Goal: Transaction & Acquisition: Purchase product/service

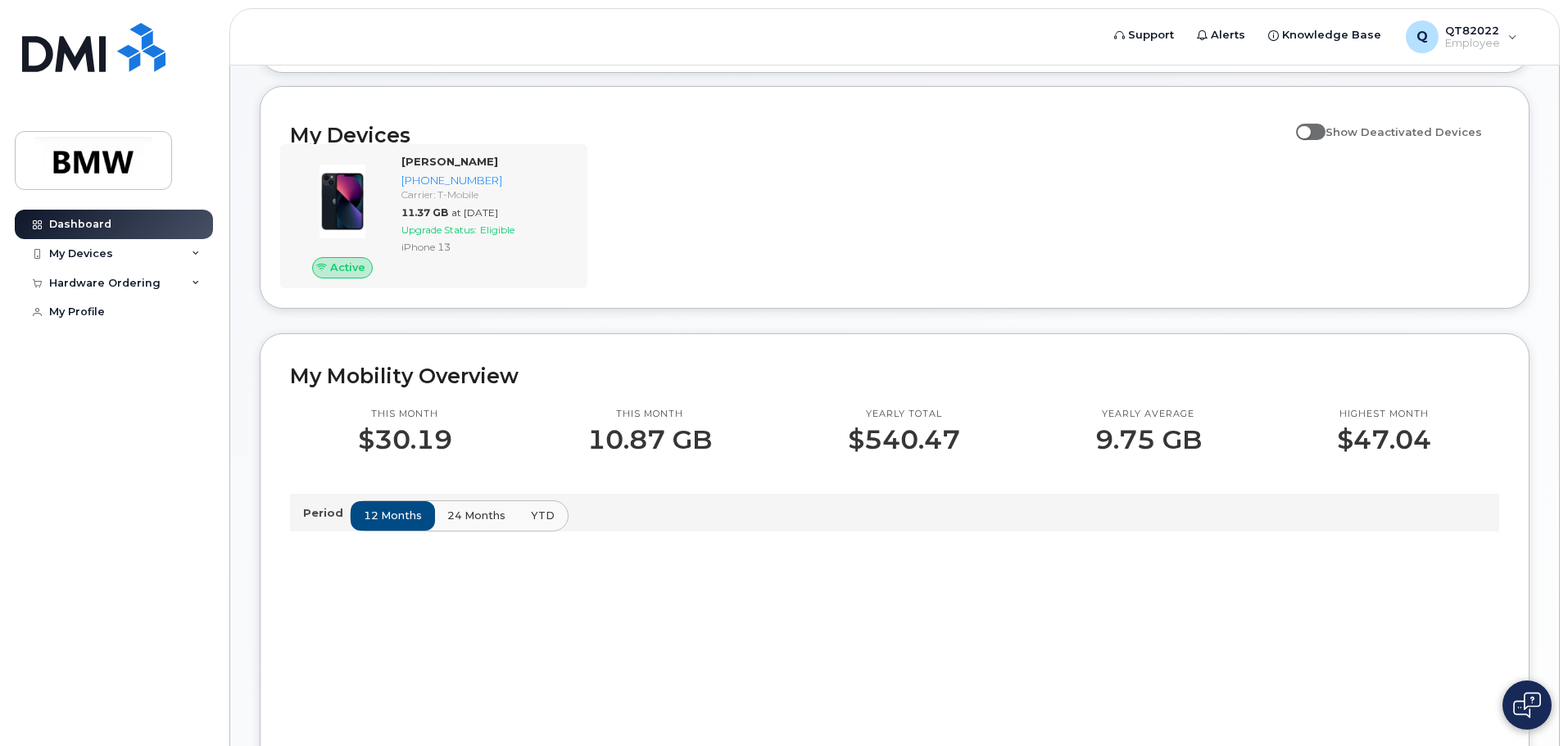
scroll to position [164, 0]
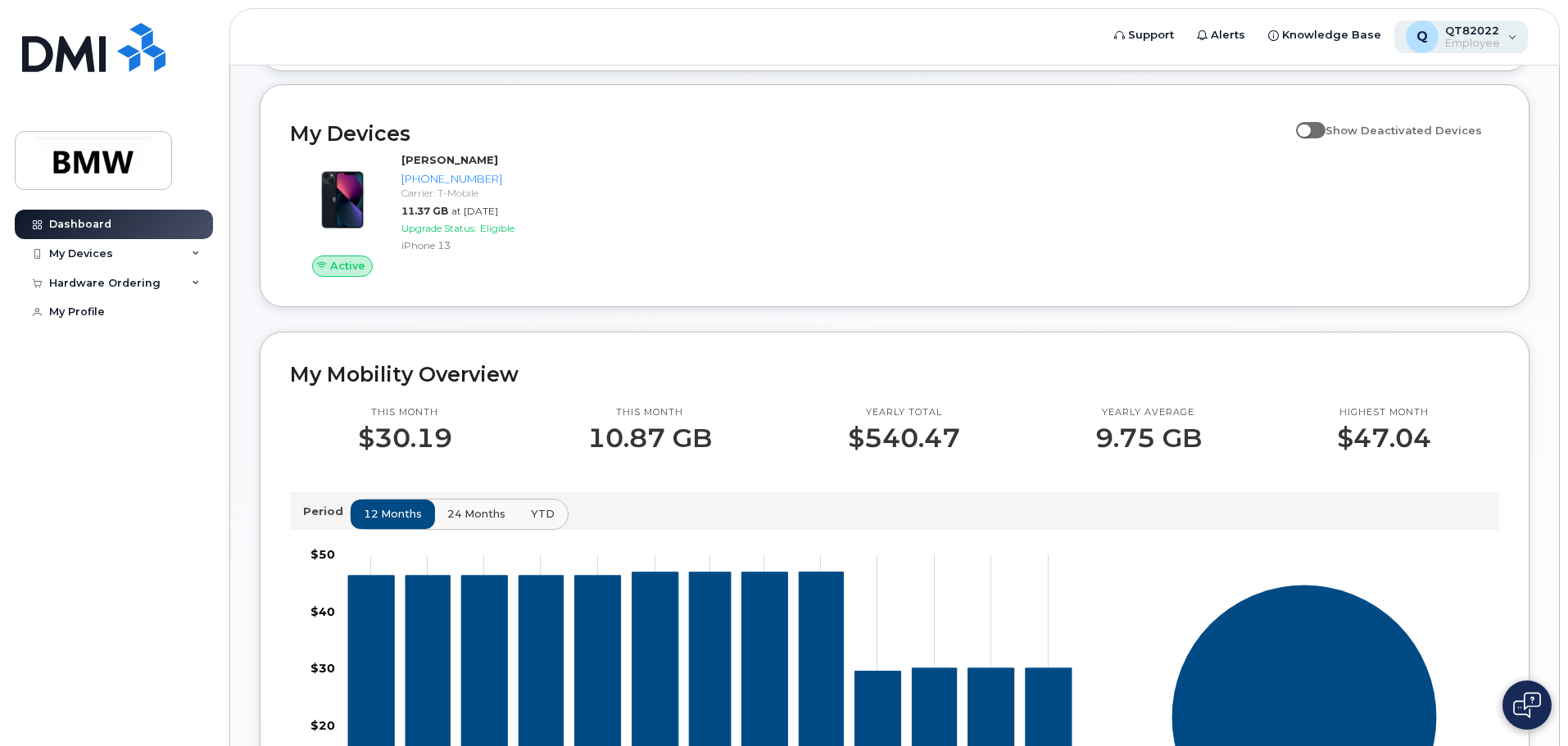
click at [1516, 36] on div "Q QT82022 Employee" at bounding box center [1462, 36] width 135 height 33
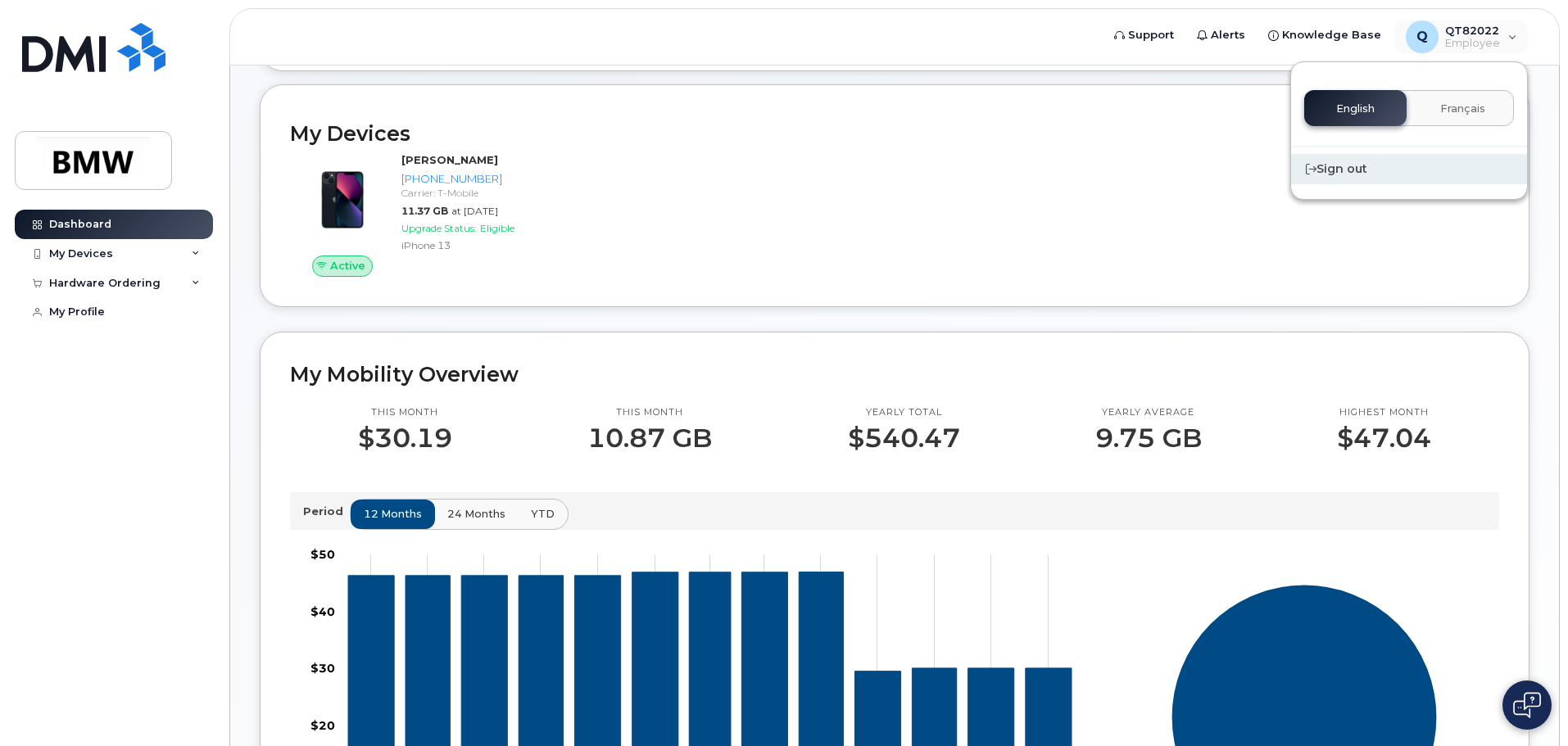
click at [1357, 169] on div "Sign out" at bounding box center [1409, 169] width 236 height 30
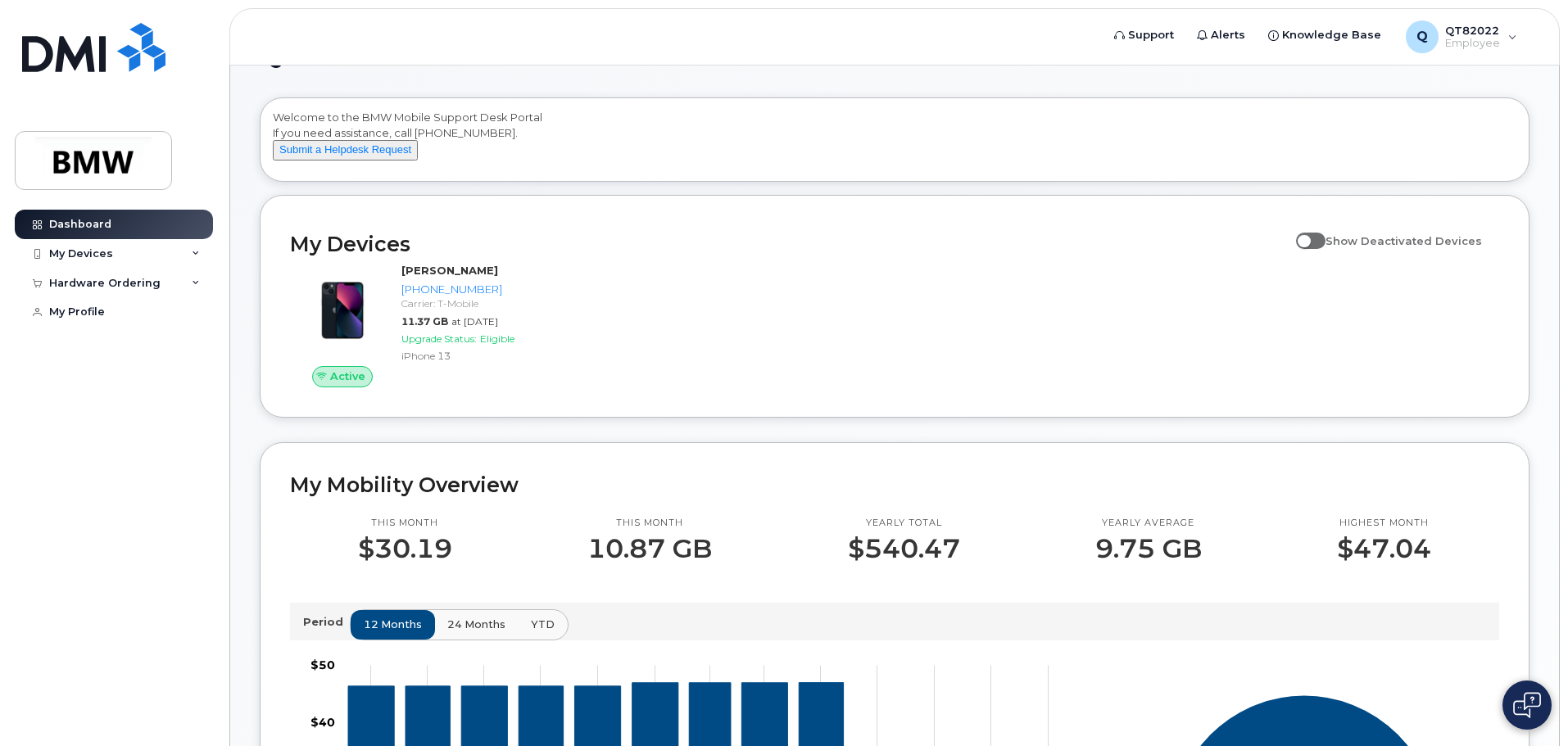
scroll to position [82, 0]
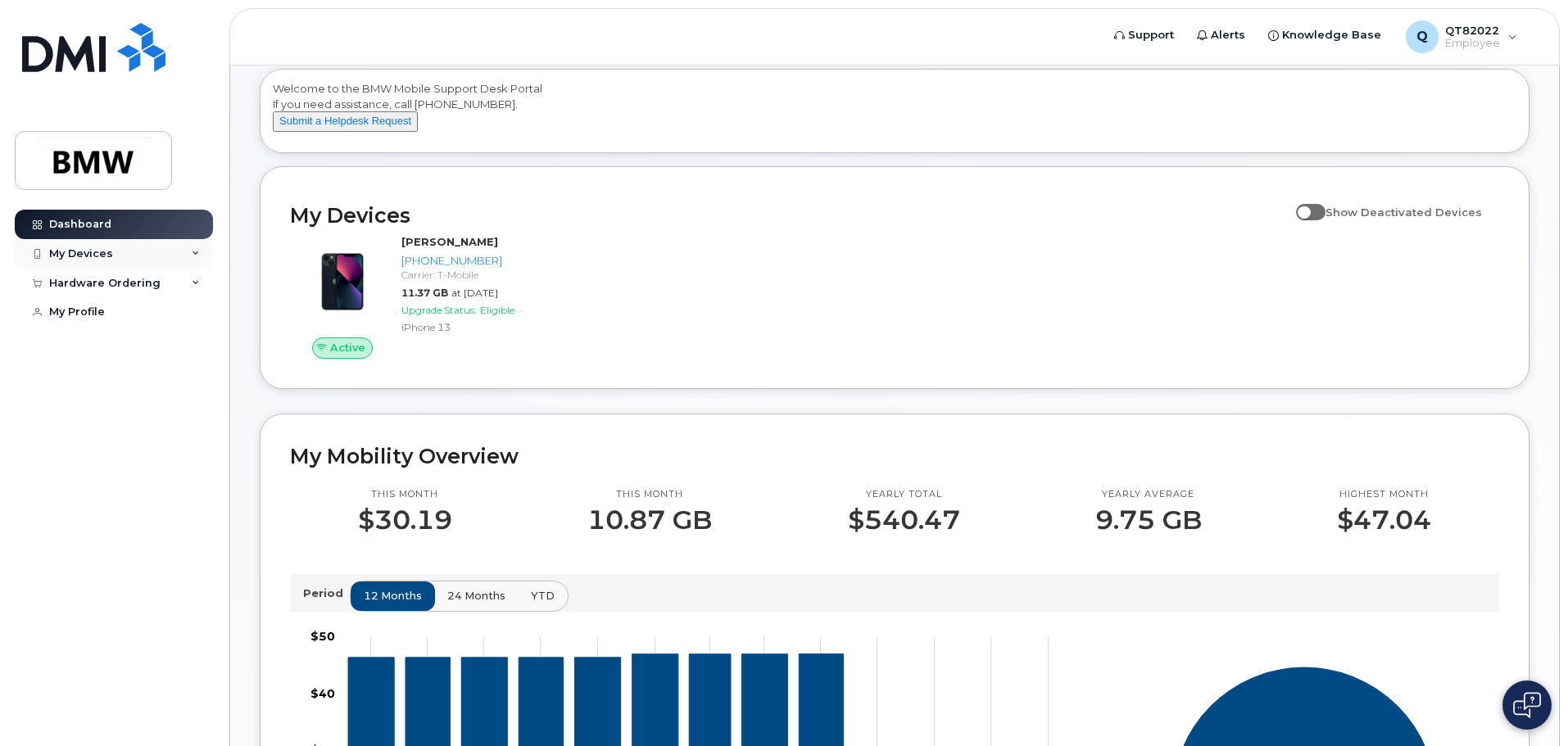
click at [194, 253] on icon at bounding box center [196, 253] width 8 height 8
click at [1326, 220] on span at bounding box center [1310, 211] width 29 height 17
click at [1309, 210] on input "Show Deactivated Devices" at bounding box center [1302, 203] width 13 height 13
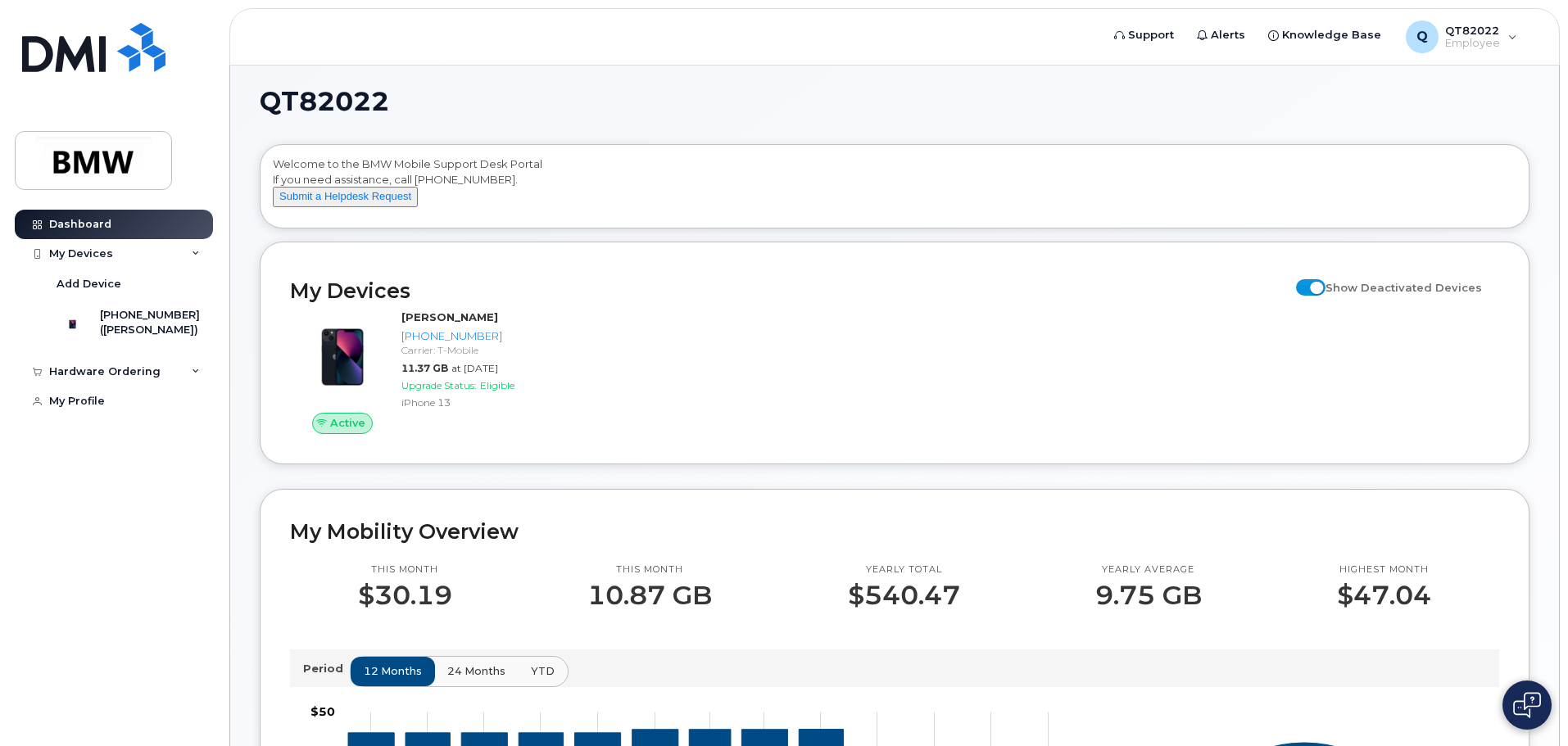
scroll to position [0, 0]
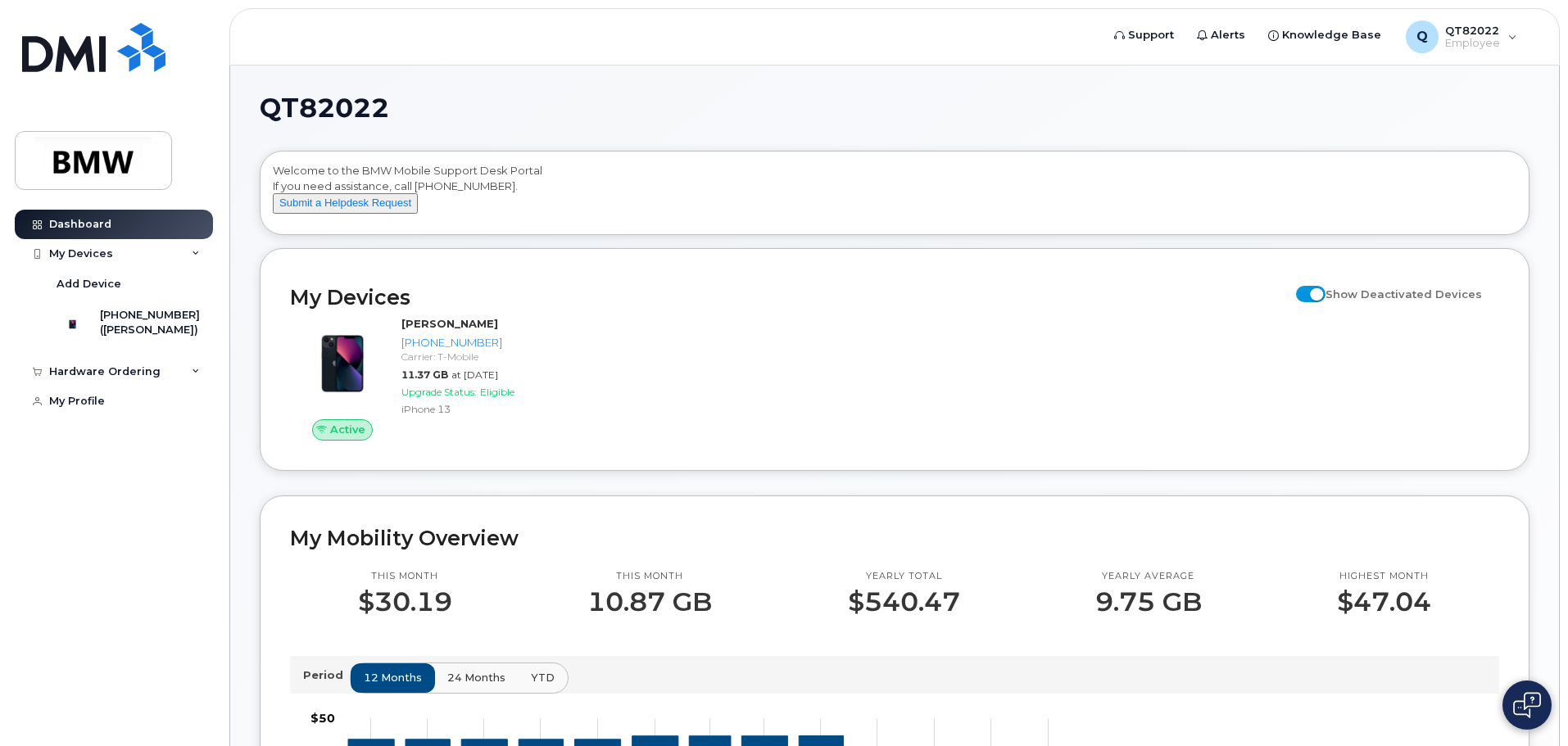
click at [1317, 303] on span at bounding box center [1310, 294] width 29 height 17
click at [1309, 292] on input "Show Deactivated Devices" at bounding box center [1302, 285] width 13 height 13
checkbox input "false"
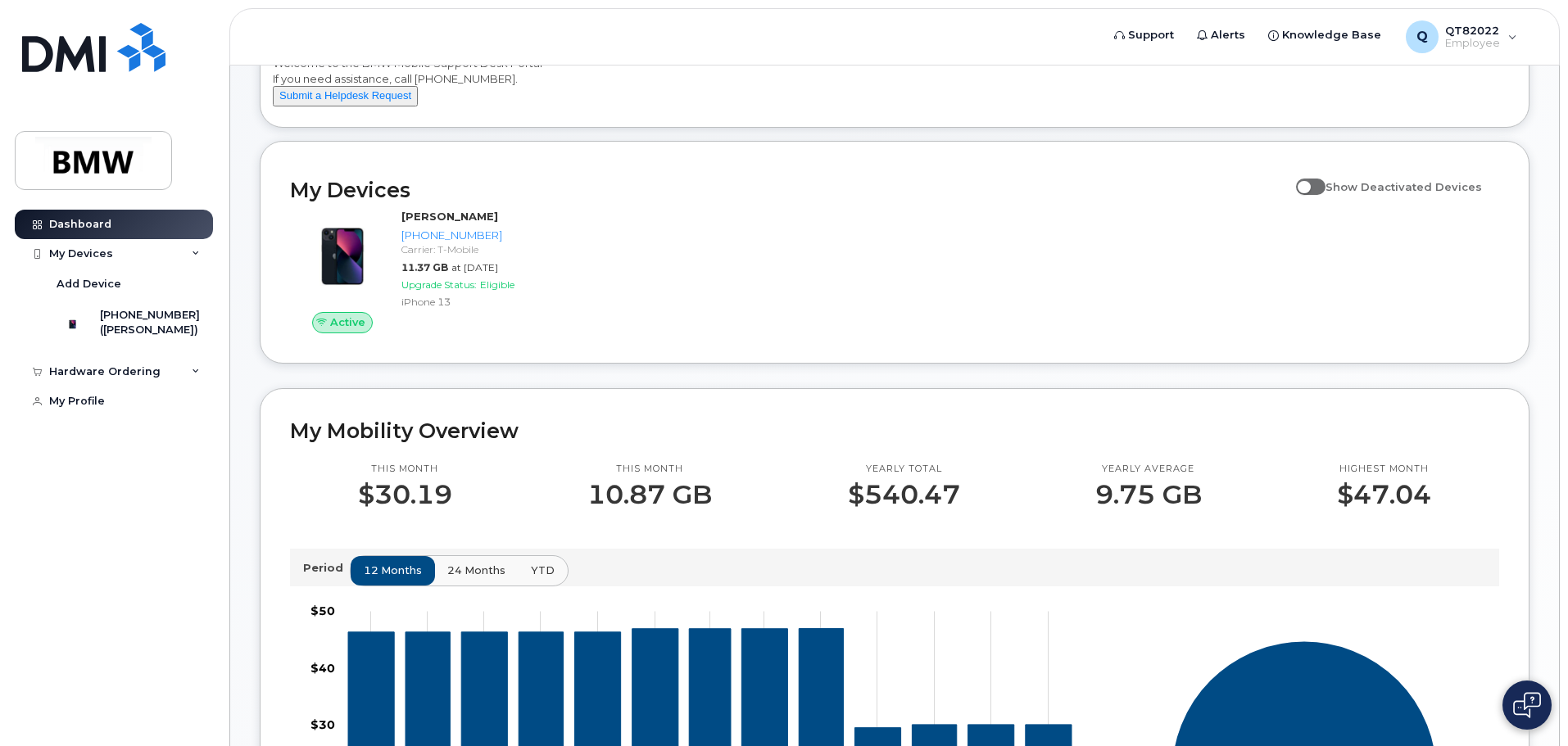
scroll to position [82, 0]
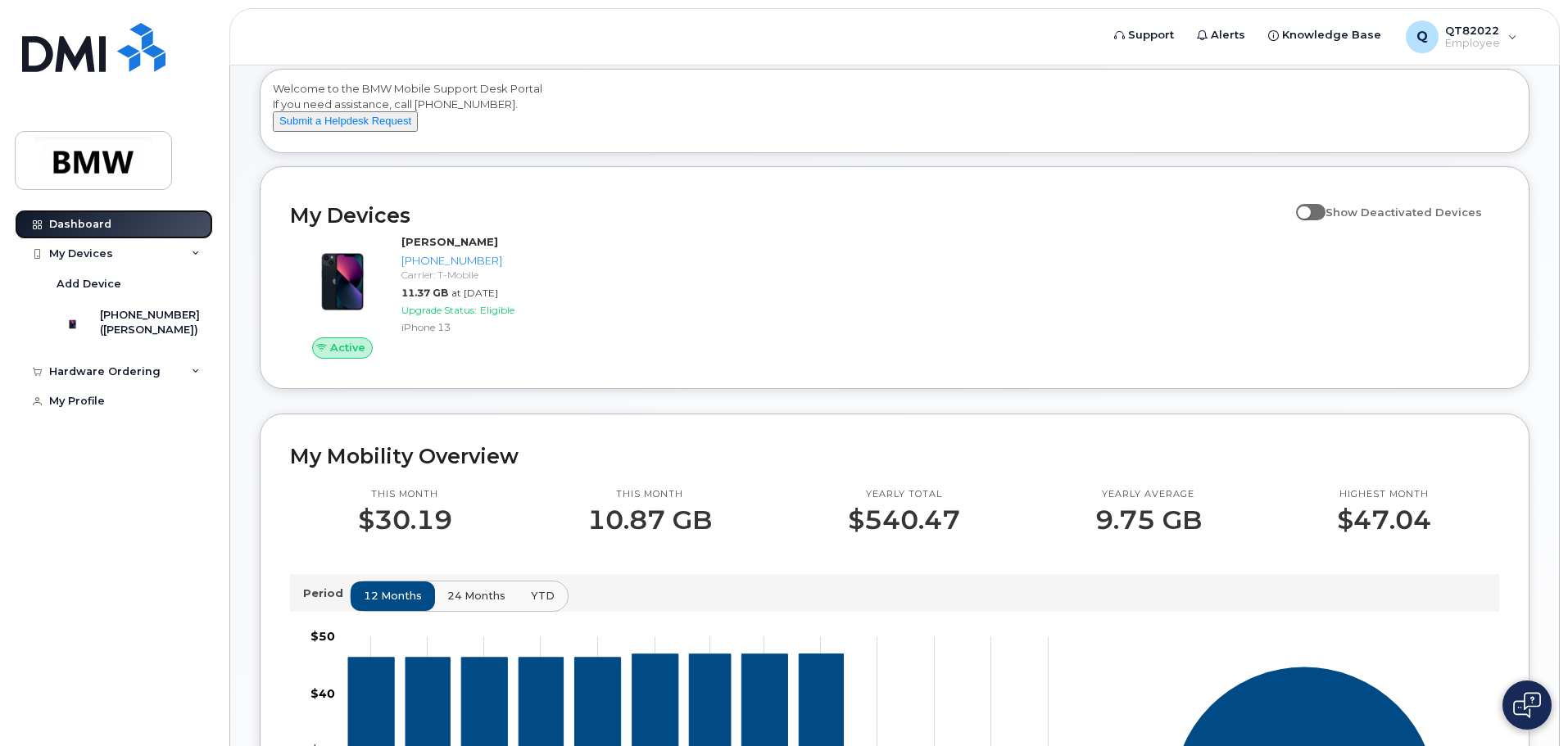
click at [151, 230] on link "Dashboard" at bounding box center [114, 224] width 198 height 29
click at [115, 255] on div "My Devices" at bounding box center [114, 253] width 198 height 29
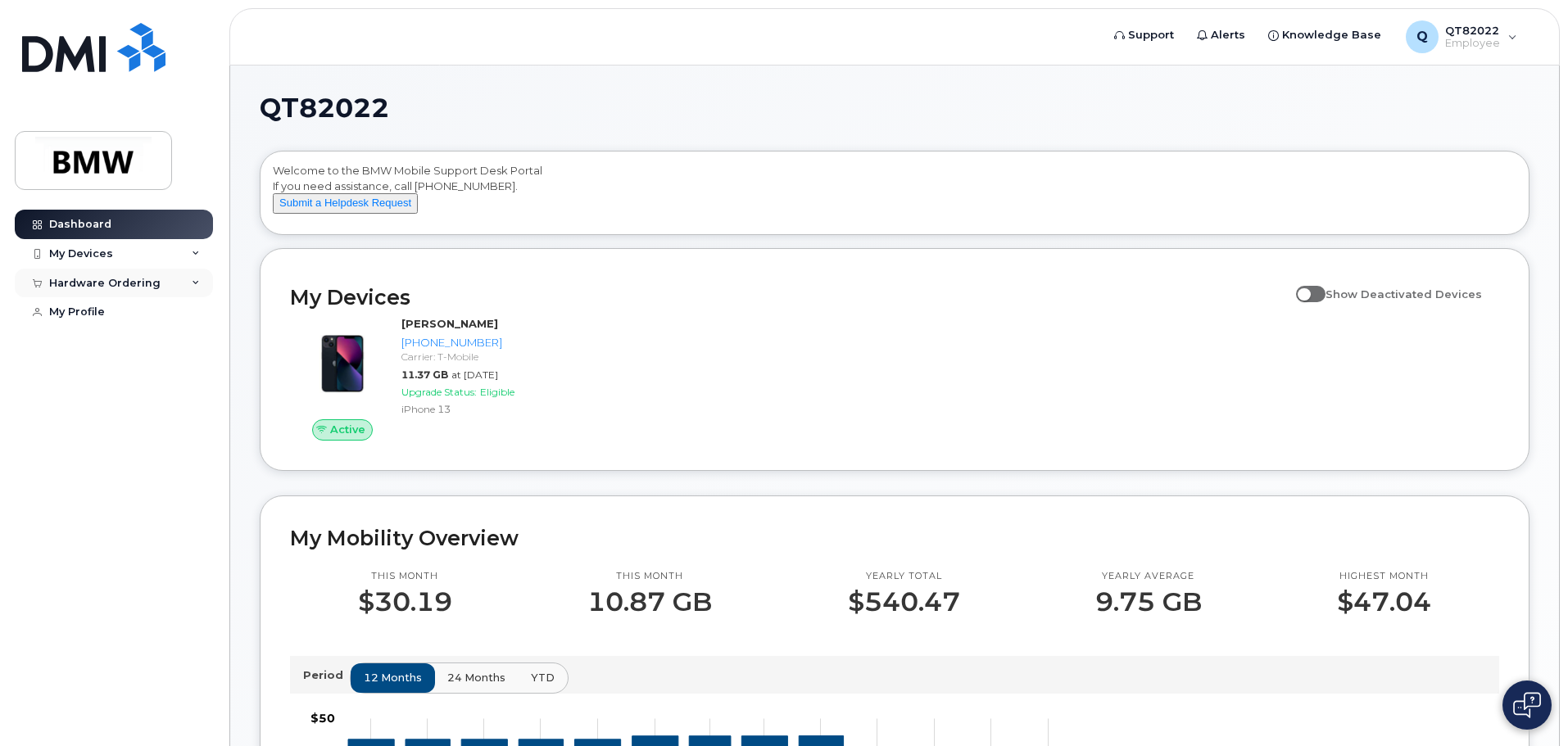
click at [101, 281] on div "Hardware Ordering" at bounding box center [105, 283] width 111 height 13
click at [86, 339] on div "New Order" at bounding box center [88, 343] width 62 height 15
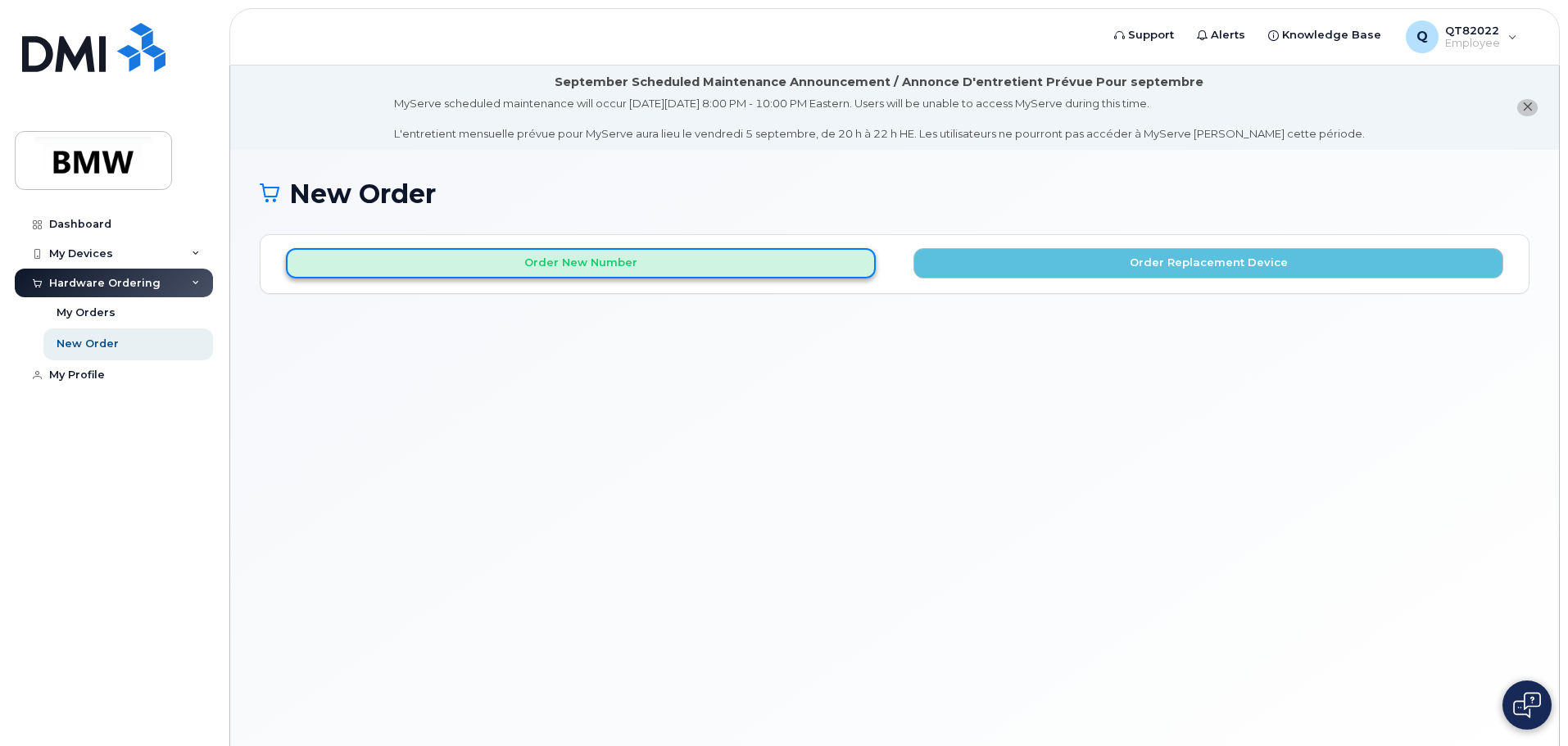
click at [629, 261] on button "Order New Number" at bounding box center [580, 263] width 590 height 30
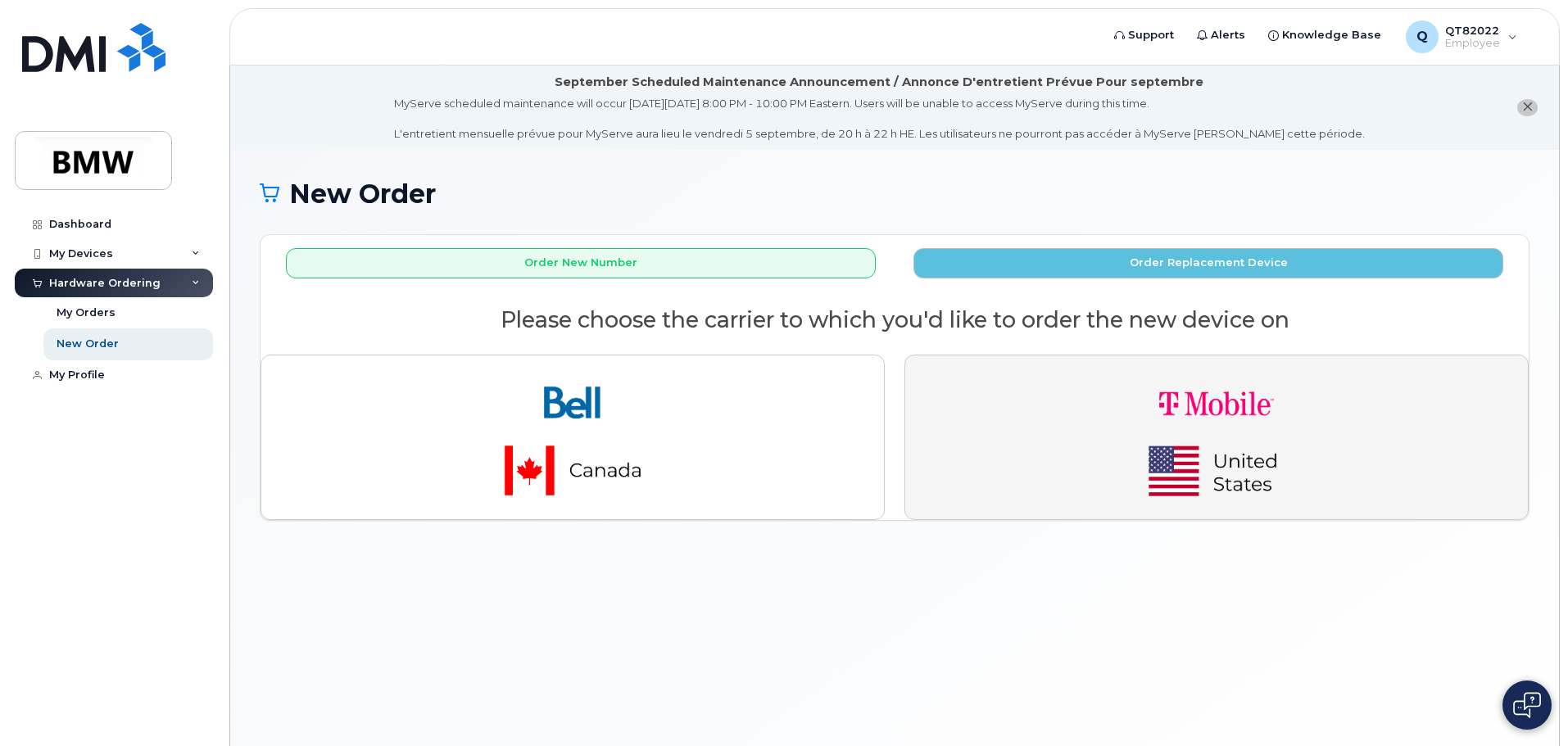
click at [1132, 428] on img "button" at bounding box center [1216, 438] width 229 height 138
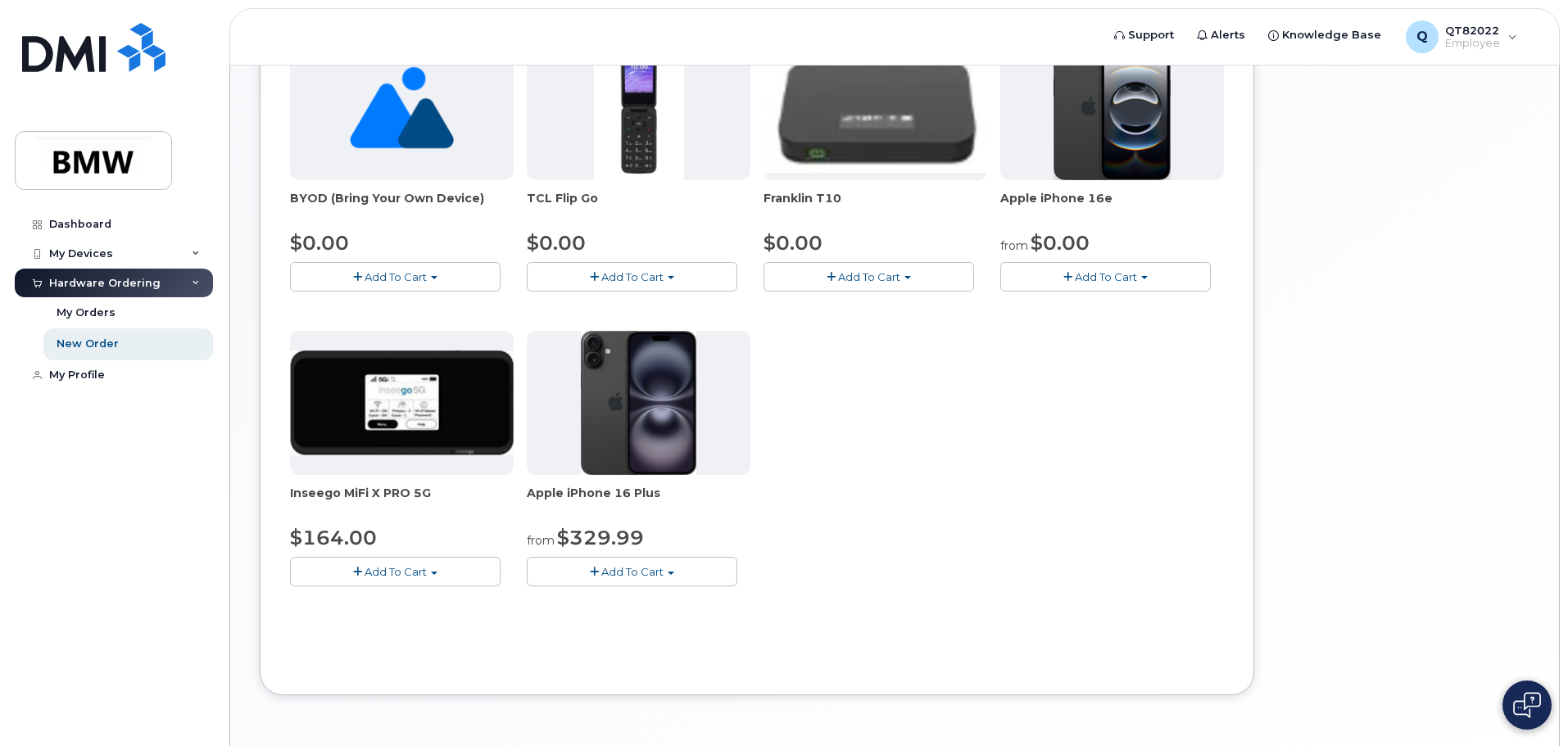
scroll to position [410, 0]
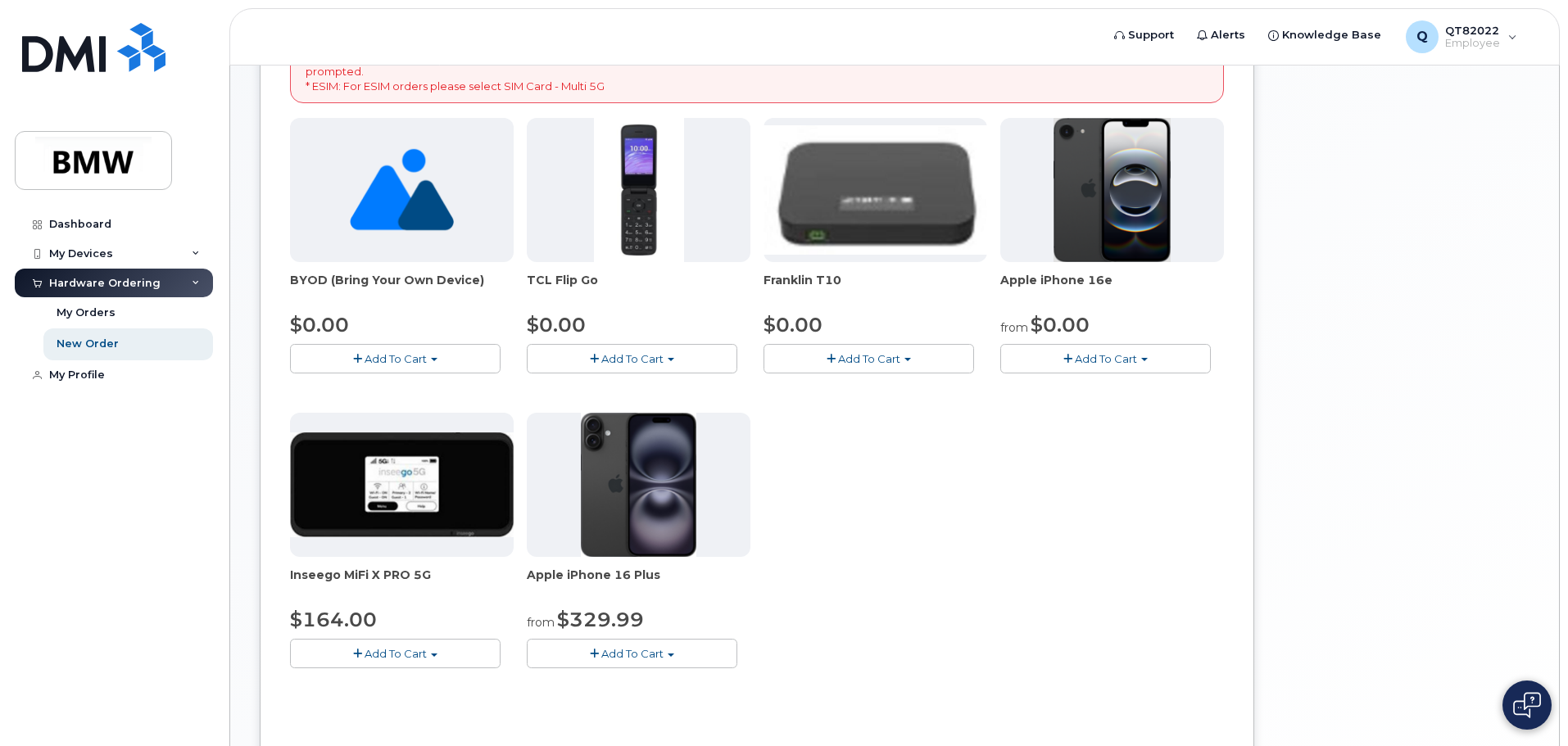
click at [1134, 367] on button "Add To Cart" at bounding box center [1105, 358] width 211 height 28
click at [1118, 387] on link "$0.00 - 30 Month Activation (128GB)" at bounding box center [1122, 389] width 236 height 20
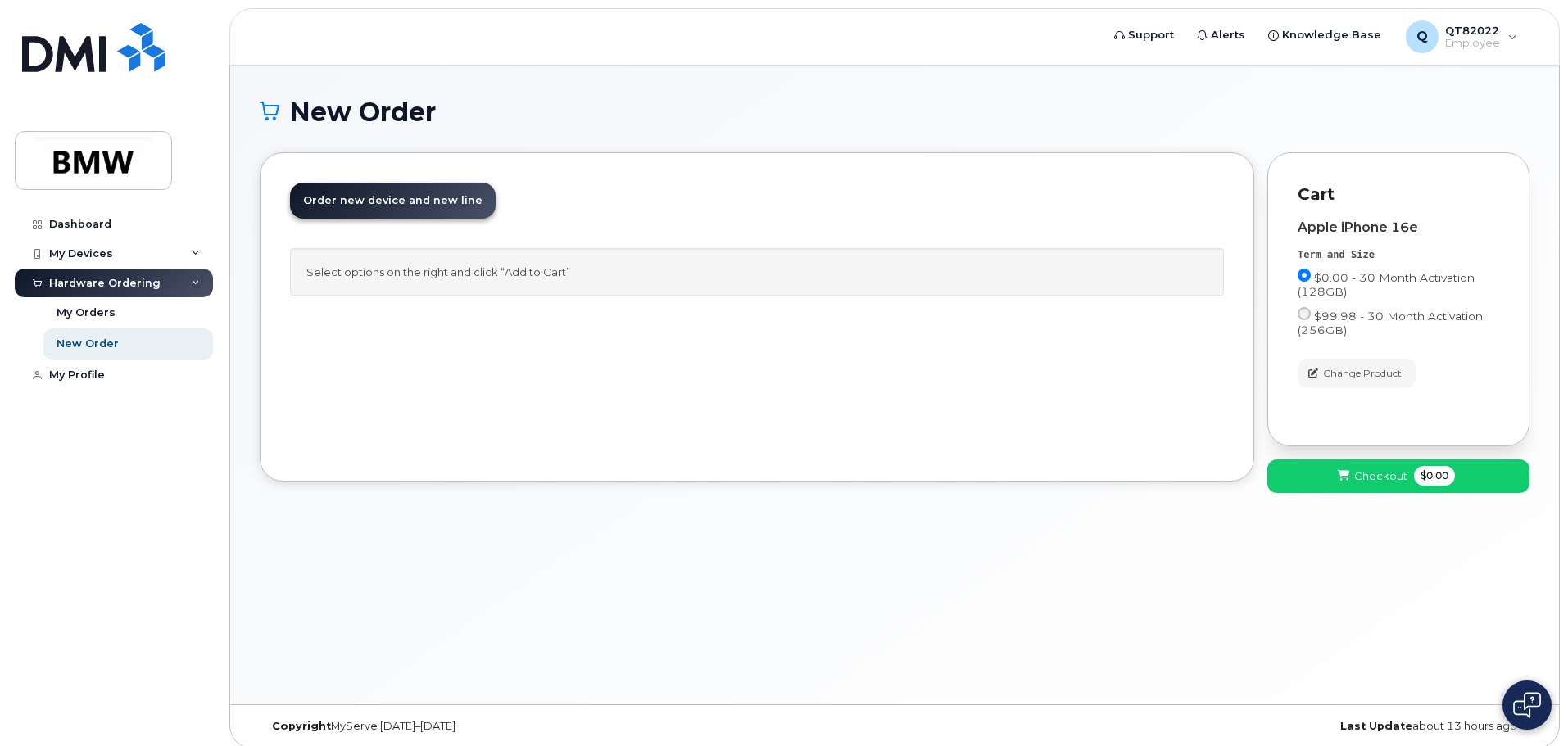
scroll to position [0, 0]
